Goal: Information Seeking & Learning: Learn about a topic

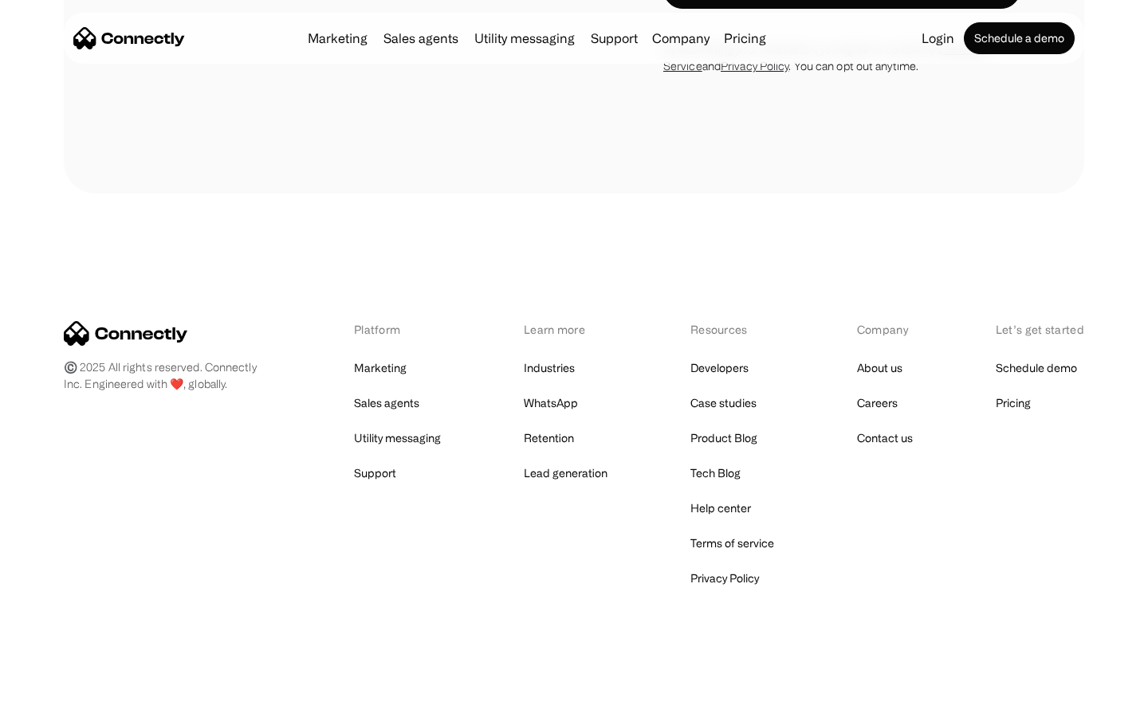
scroll to position [1741, 0]
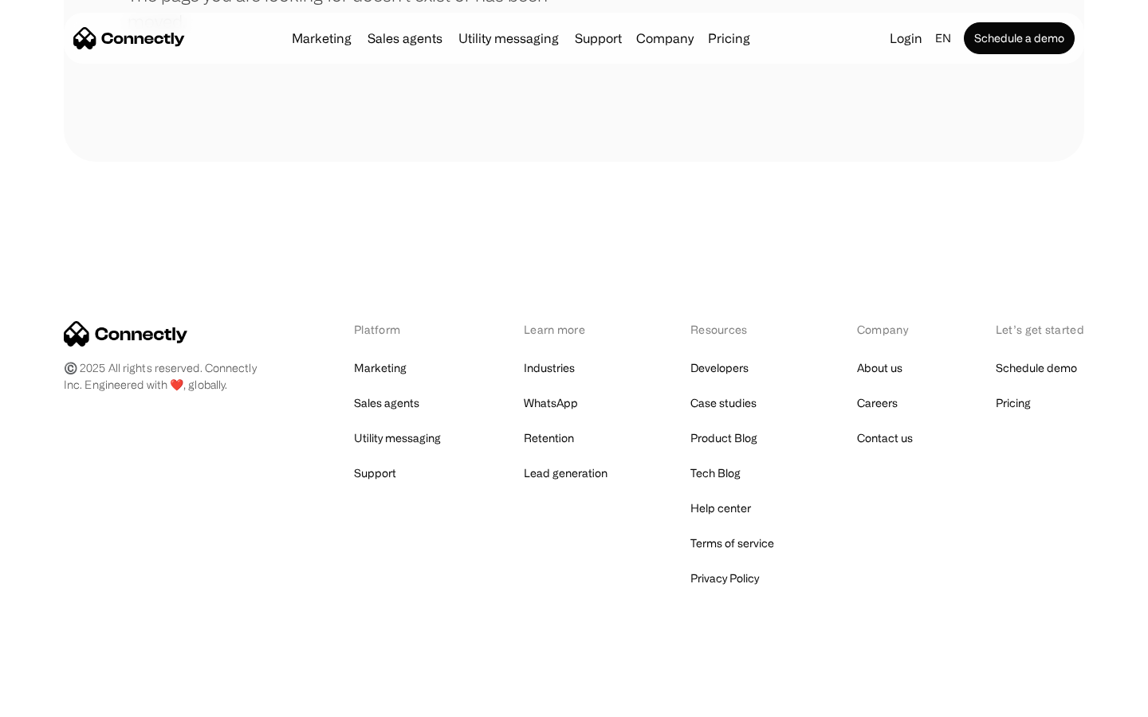
scroll to position [291, 0]
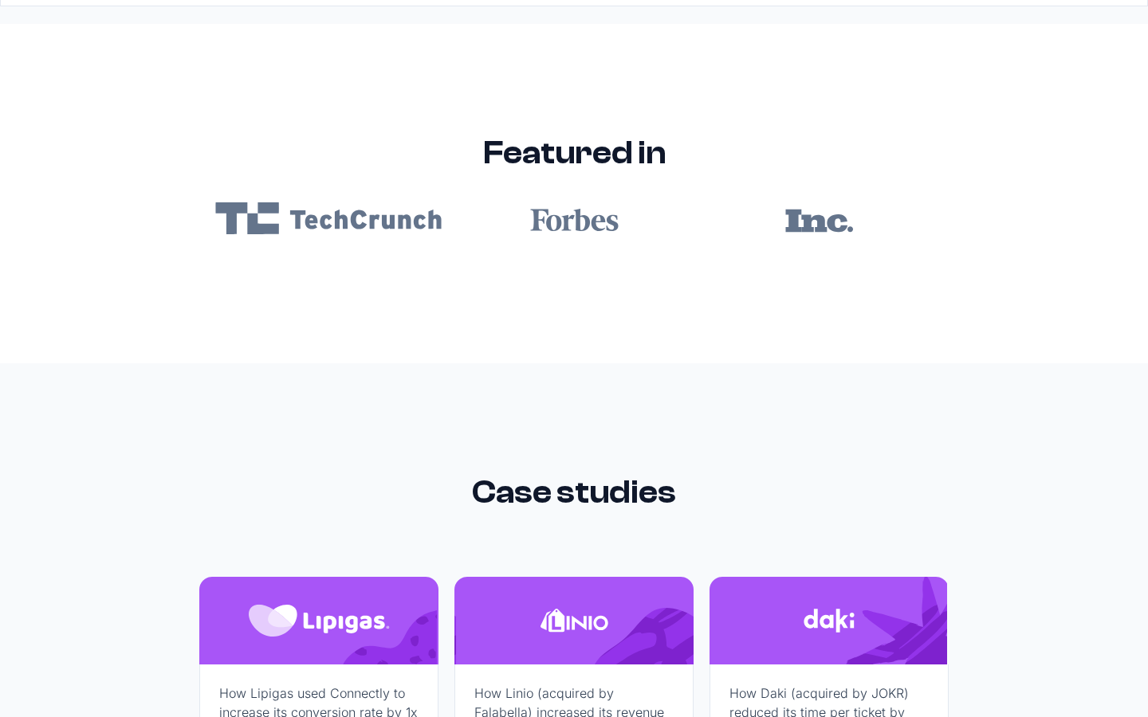
scroll to position [9545, 0]
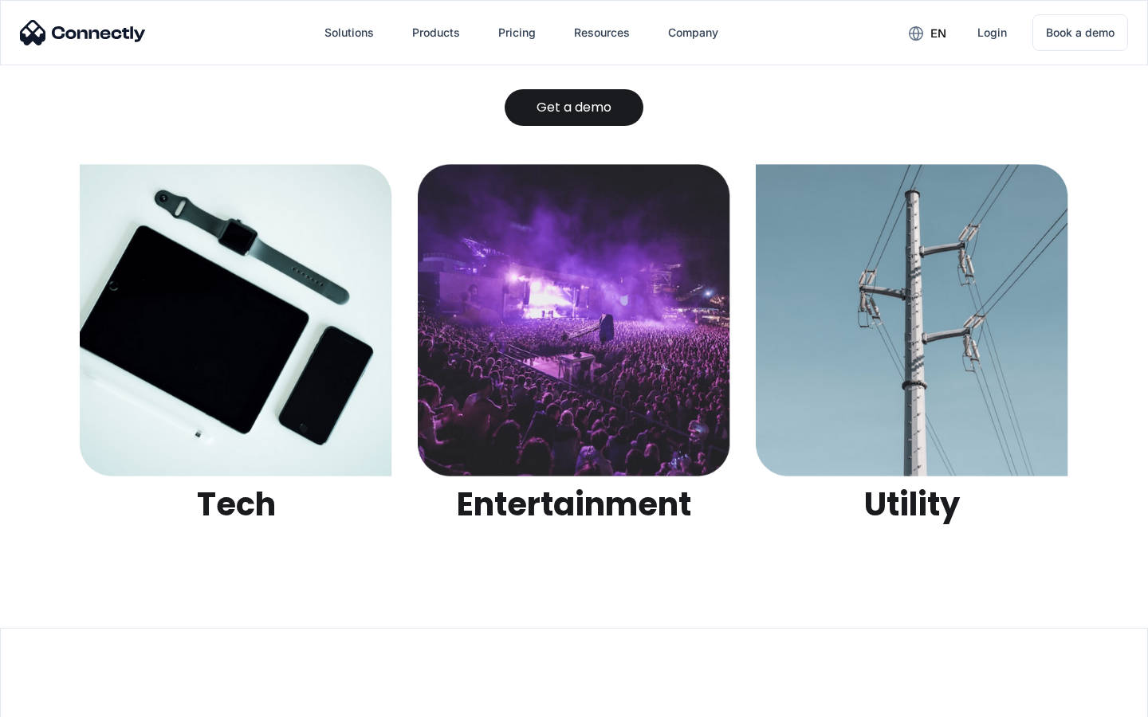
scroll to position [5028, 0]
